Goal: Transaction & Acquisition: Purchase product/service

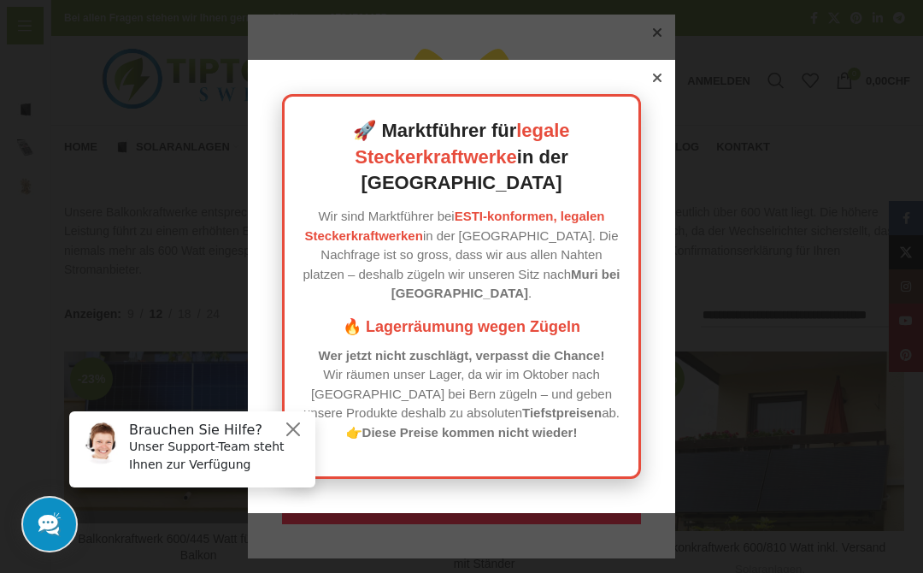
click at [293, 423] on button "Close" at bounding box center [293, 429] width 21 height 21
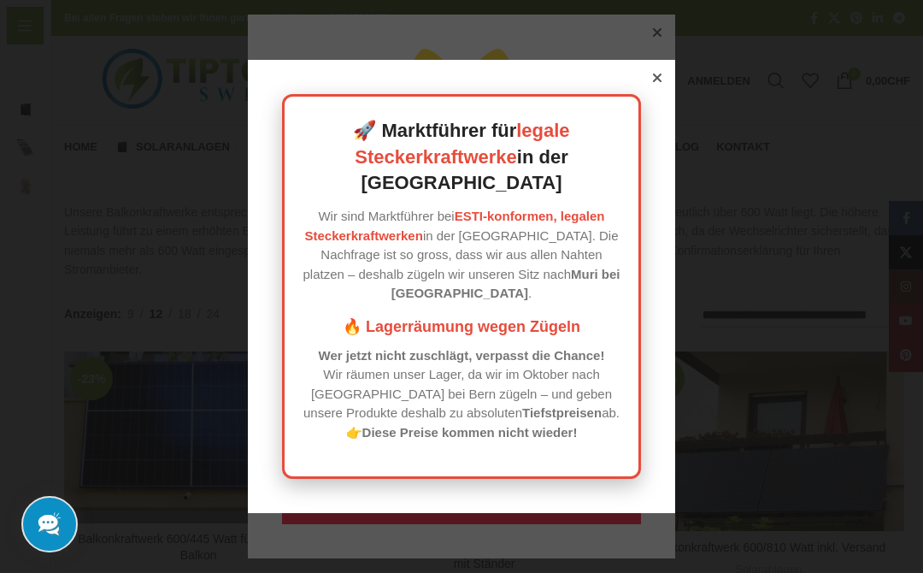
click at [655, 85] on div at bounding box center [657, 77] width 15 height 15
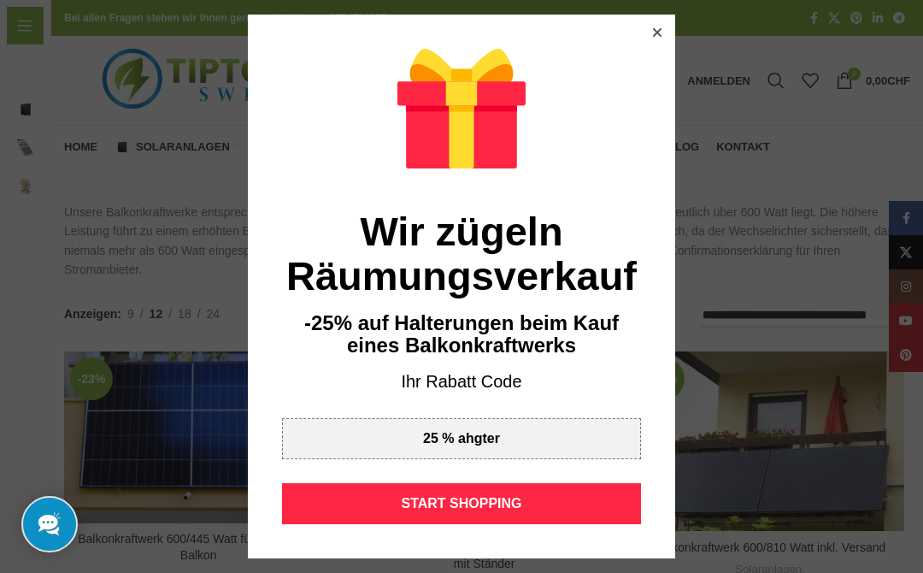
click at [556, 496] on div "START SHOPPING" at bounding box center [461, 503] width 359 height 41
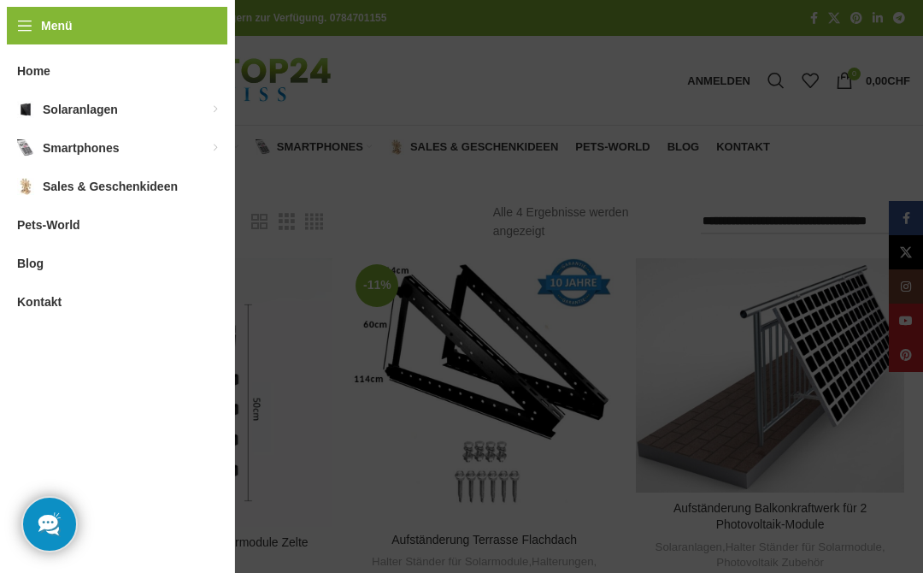
click at [335, 115] on link "Balkonkraftwerke für die [GEOGRAPHIC_DATA]" at bounding box center [316, 122] width 154 height 44
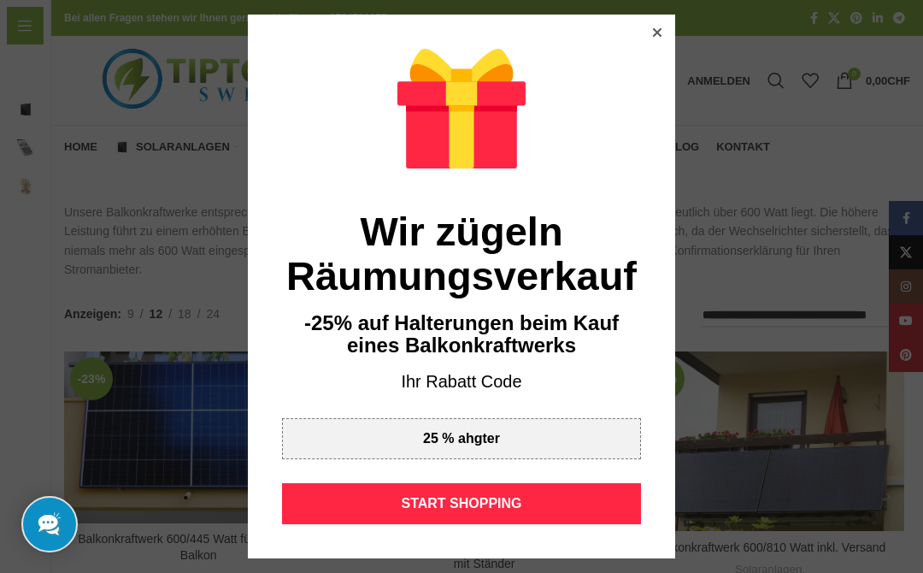
click at [534, 502] on div "START SHOPPING" at bounding box center [461, 503] width 359 height 41
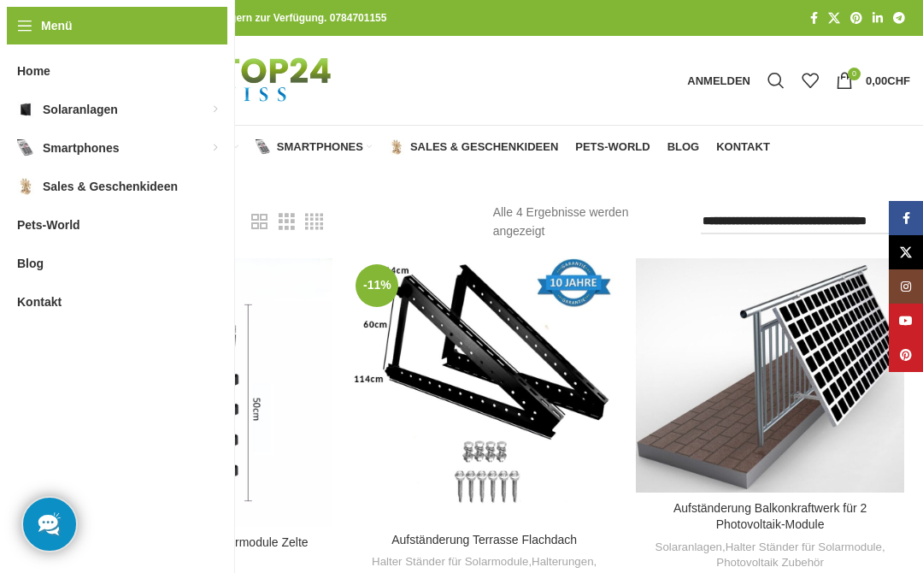
click at [189, 202] on link "Balkonkraftwerke für die [GEOGRAPHIC_DATA]" at bounding box center [200, 213] width 154 height 44
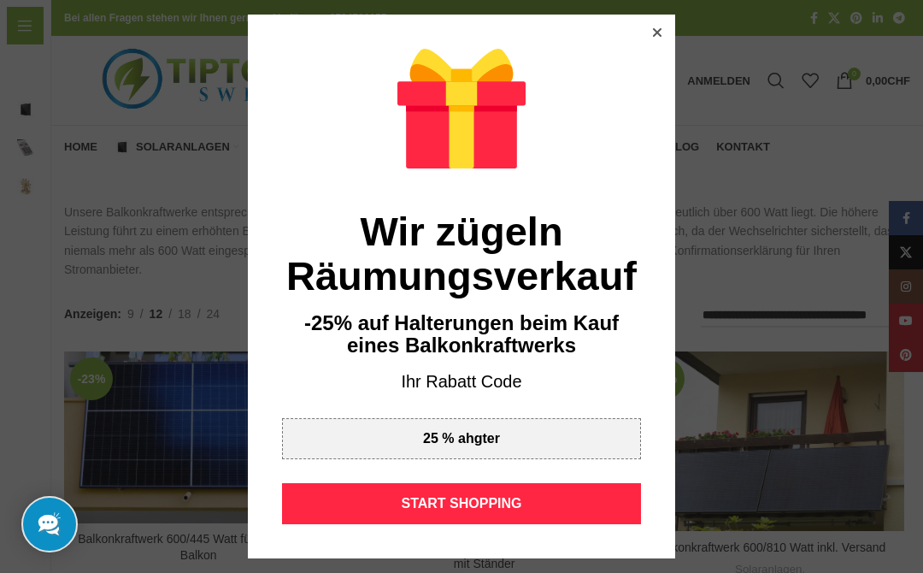
click at [646, 41] on div "Wir zügeln Räumungsverkauf -25% auf Halterungen beim Kauf eines Balkonkraftwerk…" at bounding box center [461, 287] width 427 height 544
click at [649, 43] on div "Wir zügeln Räumungsverkauf -25% auf Halterungen beim Kauf eines Balkonkraftwerk…" at bounding box center [461, 287] width 427 height 544
click at [656, 36] on icon at bounding box center [657, 32] width 9 height 9
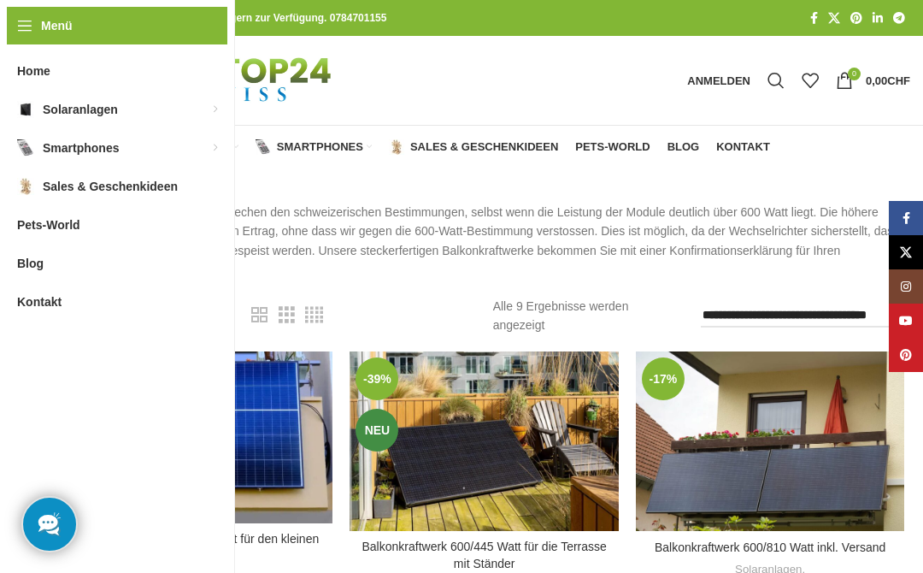
click at [86, 143] on span "Home" at bounding box center [80, 147] width 33 height 14
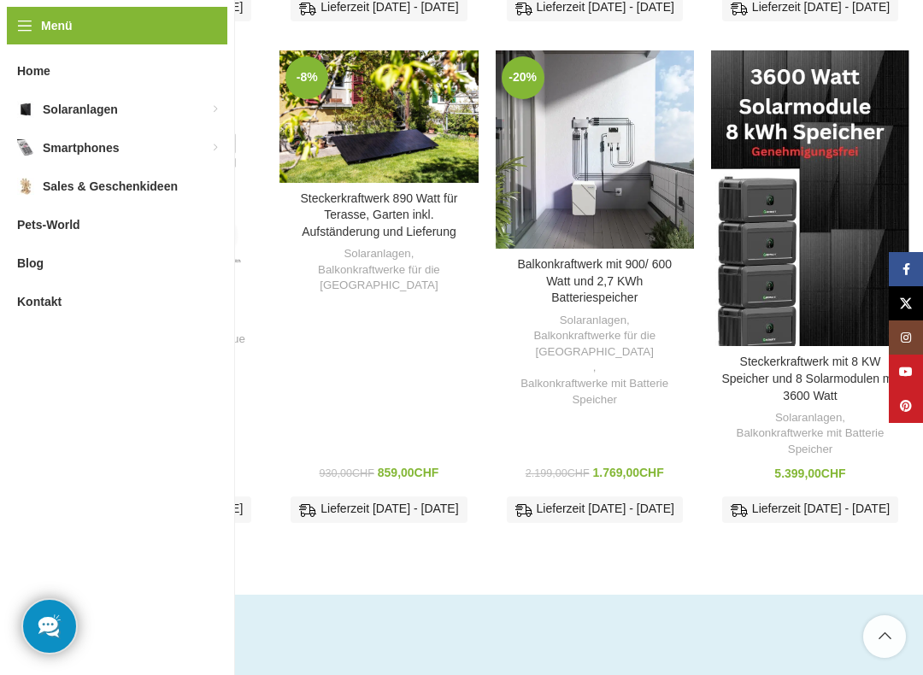
scroll to position [2540, 0]
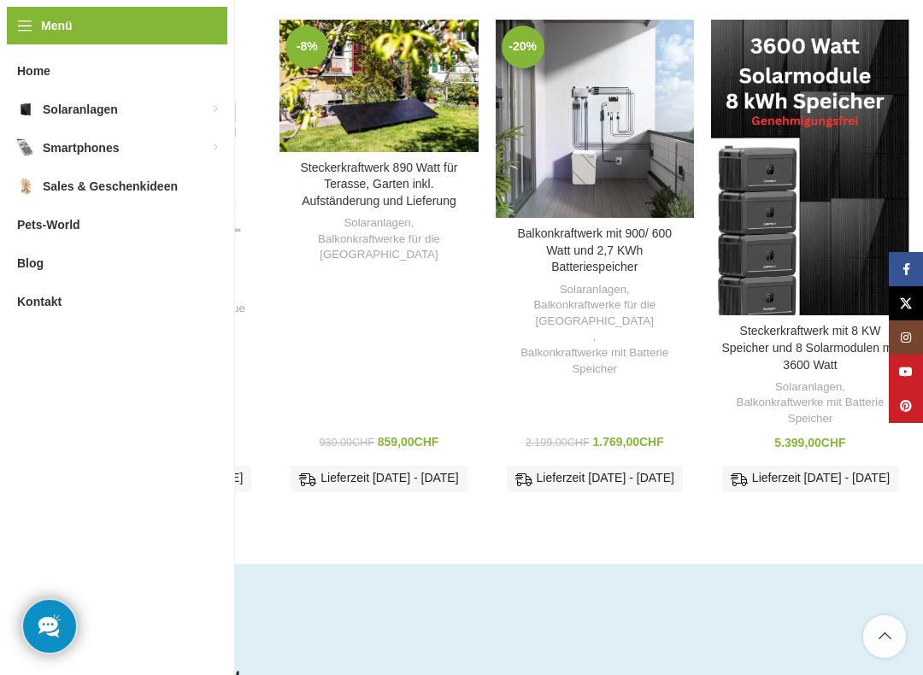
click at [370, 190] on link "Steckerkraftwerk 890 Watt für Terasse, Garten inkl. Aufständerung und Lieferung" at bounding box center [378, 184] width 157 height 47
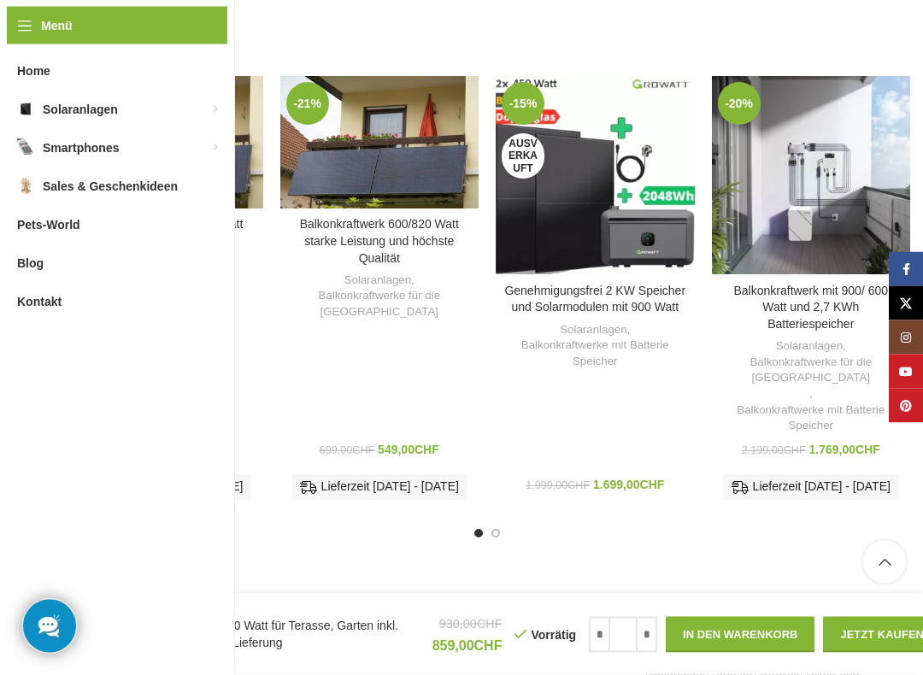
scroll to position [2568, 0]
click at [621, 284] on link "Genehmigungsfrei 2 KW Speicher und Solarmodulen mit 900 Watt" at bounding box center [594, 299] width 181 height 31
click at [586, 284] on link "Genehmigungsfrei 2 KW Speicher und Solarmodulen mit 900 Watt" at bounding box center [594, 299] width 181 height 31
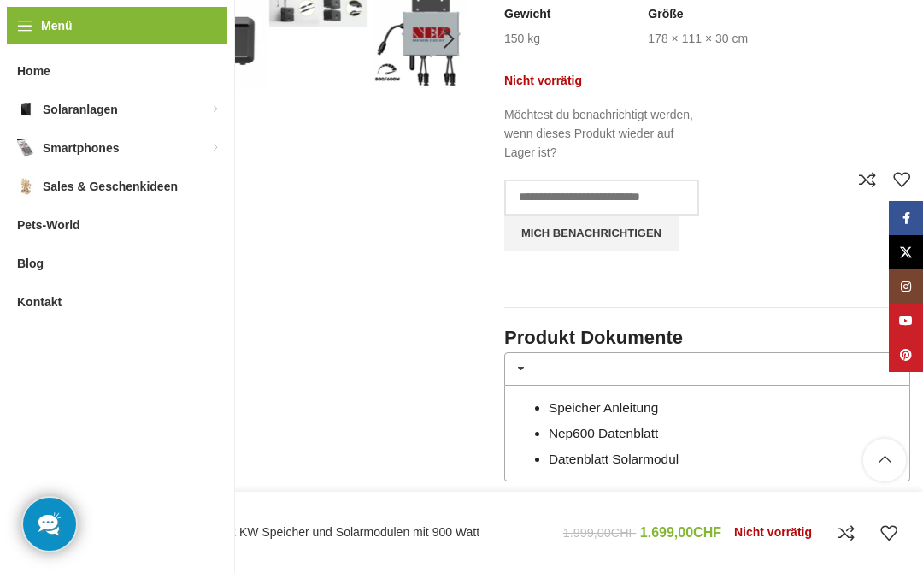
scroll to position [657, 0]
